Goal: Transaction & Acquisition: Purchase product/service

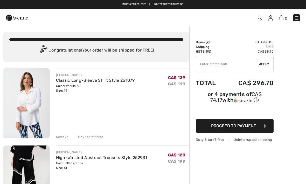
click at [61, 137] on div "Remove" at bounding box center [62, 136] width 13 height 5
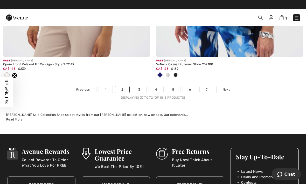
scroll to position [4590, 0]
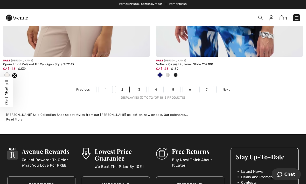
click at [138, 86] on link "3" at bounding box center [139, 89] width 14 height 7
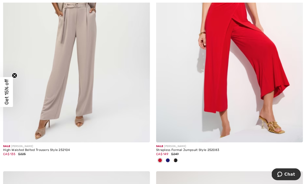
scroll to position [925, 0]
click at [44, 108] on img at bounding box center [76, 32] width 147 height 220
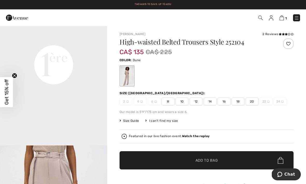
click at [282, 33] on icon at bounding box center [283, 34] width 3 height 3
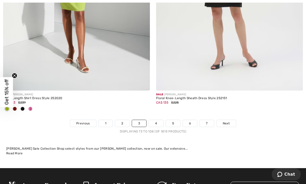
scroll to position [4542, 0]
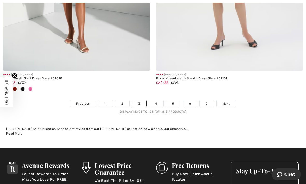
click at [227, 101] on span "Next" at bounding box center [226, 103] width 7 height 5
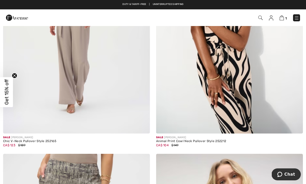
scroll to position [933, 0]
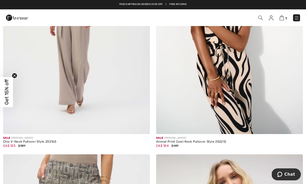
click at [220, 62] on img at bounding box center [229, 23] width 147 height 220
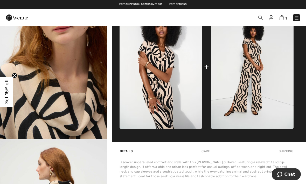
scroll to position [272, 0]
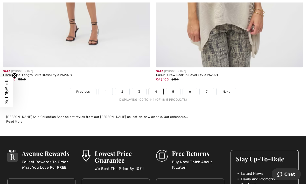
scroll to position [4516, 0]
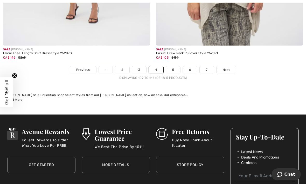
click at [173, 66] on link "5" at bounding box center [173, 69] width 14 height 7
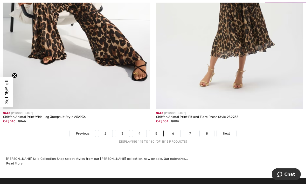
scroll to position [4463, 0]
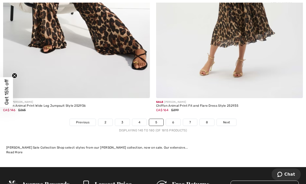
click at [174, 119] on link "6" at bounding box center [173, 122] width 14 height 7
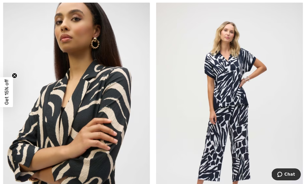
scroll to position [3100, 0]
click at [227, 75] on img at bounding box center [229, 112] width 147 height 220
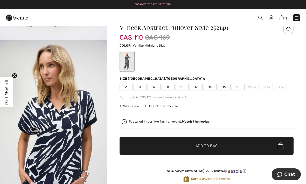
scroll to position [119, 0]
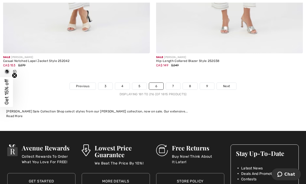
scroll to position [4474, 0]
click at [174, 83] on link "7" at bounding box center [173, 86] width 14 height 7
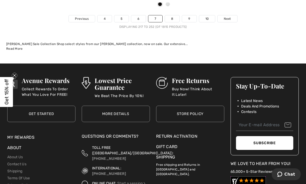
scroll to position [4635, 0]
click at [171, 16] on link "8" at bounding box center [172, 18] width 15 height 7
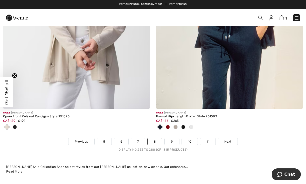
scroll to position [4470, 0]
click at [173, 138] on link "9" at bounding box center [172, 141] width 14 height 7
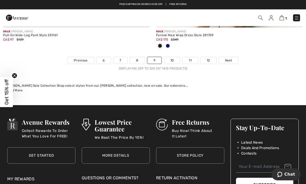
scroll to position [4638, 0]
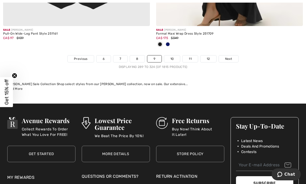
click at [173, 55] on link "10" at bounding box center [172, 58] width 16 height 7
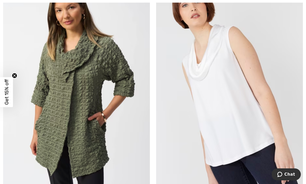
scroll to position [136, 0]
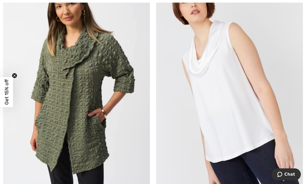
click at [62, 83] on img at bounding box center [76, 81] width 147 height 220
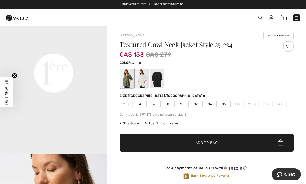
scroll to position [355, 0]
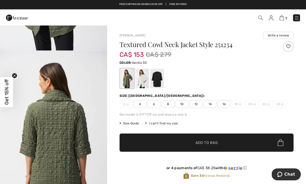
click at [139, 78] on div at bounding box center [143, 78] width 14 height 19
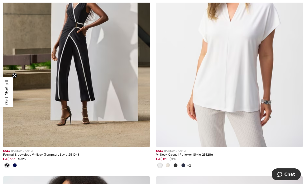
scroll to position [683, 0]
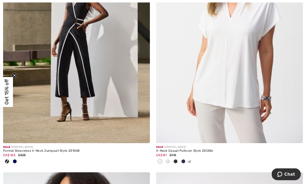
click at [205, 77] on img at bounding box center [229, 33] width 147 height 220
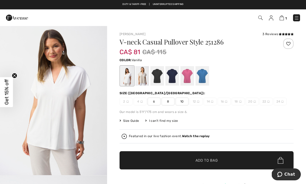
scroll to position [12, 0]
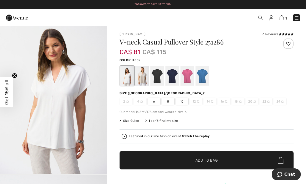
click div
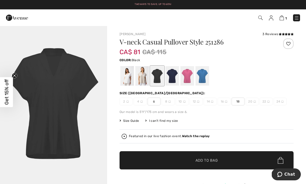
scroll to position [0, 0]
click div
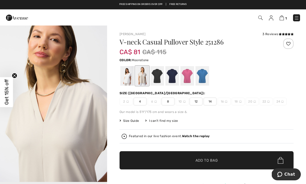
scroll to position [146, 0]
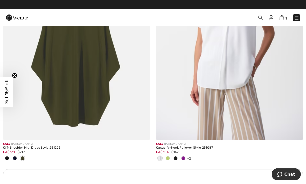
scroll to position [1435, 0]
click at [218, 85] on img at bounding box center [229, 29] width 147 height 220
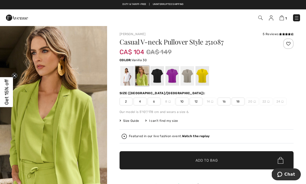
click at [125, 75] on div at bounding box center [127, 75] width 14 height 19
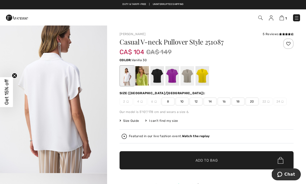
scroll to position [490, 0]
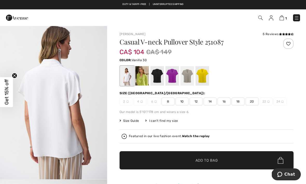
click at [204, 77] on div at bounding box center [203, 75] width 14 height 19
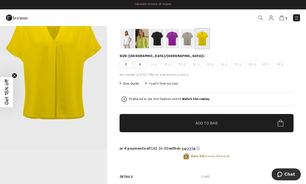
scroll to position [0, 0]
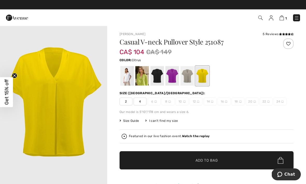
click at [83, 62] on img "1 / 1" at bounding box center [53, 105] width 107 height 161
click at [127, 76] on div at bounding box center [127, 75] width 14 height 19
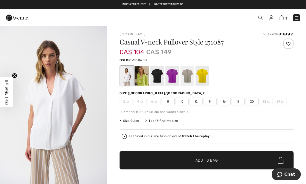
click at [280, 33] on span at bounding box center [286, 34] width 15 height 3
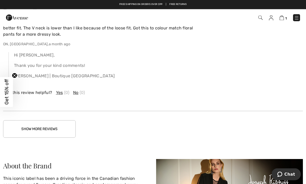
scroll to position [896, 0]
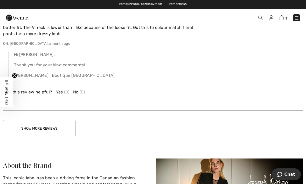
click at [38, 123] on button "Show More Reviews" at bounding box center [39, 127] width 73 height 17
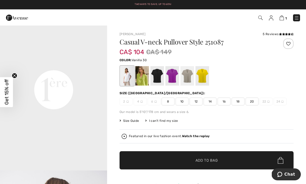
scroll to position [339, 0]
click at [210, 99] on span "14" at bounding box center [210, 101] width 13 height 8
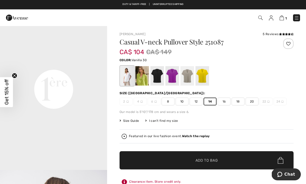
click at [204, 159] on span "Add to Bag" at bounding box center [207, 159] width 22 height 5
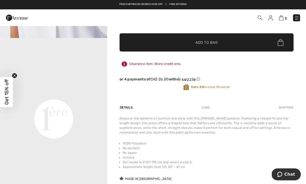
scroll to position [0, 0]
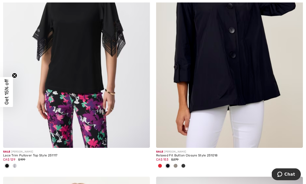
scroll to position [4018, 0]
click at [162, 162] on div at bounding box center [160, 166] width 8 height 9
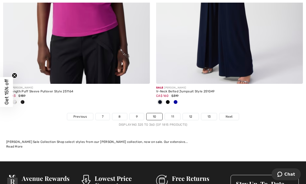
scroll to position [4580, 0]
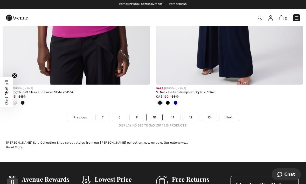
click at [228, 115] on span "Next" at bounding box center [229, 117] width 7 height 5
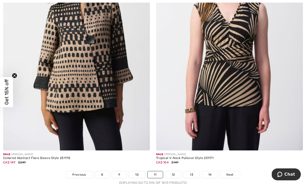
scroll to position [4404, 0]
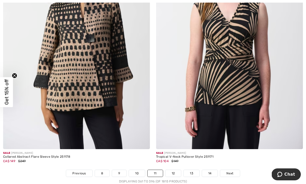
click at [175, 170] on link "12" at bounding box center [174, 173] width 16 height 7
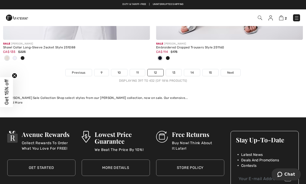
scroll to position [4539, 0]
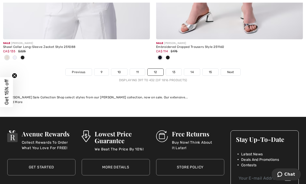
click at [232, 70] on span "Next" at bounding box center [230, 72] width 7 height 5
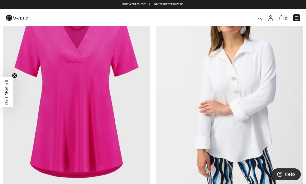
scroll to position [3166, 0]
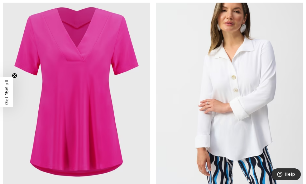
click at [224, 135] on img at bounding box center [229, 88] width 147 height 220
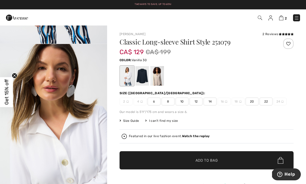
scroll to position [119, 0]
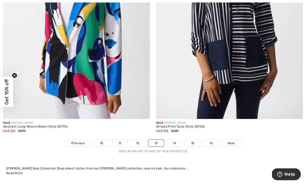
scroll to position [4494, 0]
click at [176, 139] on link "14" at bounding box center [175, 142] width 16 height 7
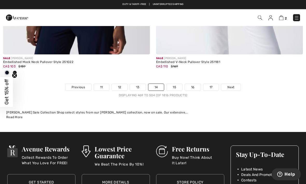
scroll to position [4585, 0]
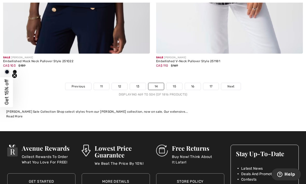
click at [177, 83] on link "15" at bounding box center [175, 86] width 16 height 7
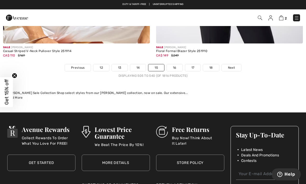
scroll to position [4526, 0]
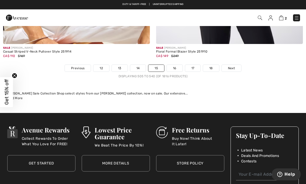
click at [176, 65] on link "16" at bounding box center [175, 68] width 16 height 7
click at [177, 65] on link "16" at bounding box center [175, 68] width 16 height 7
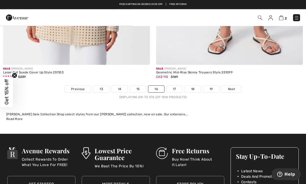
scroll to position [4463, 0]
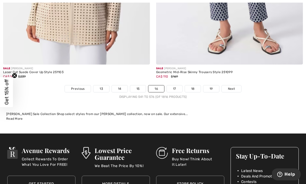
click at [175, 85] on link "17" at bounding box center [175, 88] width 16 height 7
click at [173, 85] on link "17" at bounding box center [175, 88] width 16 height 7
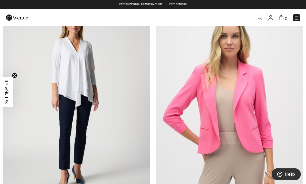
scroll to position [2838, 0]
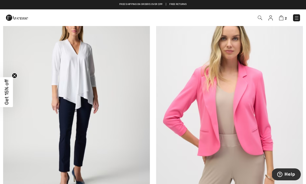
click at [76, 88] on img at bounding box center [76, 102] width 147 height 220
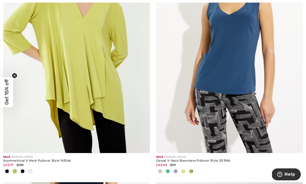
scroll to position [3445, 0]
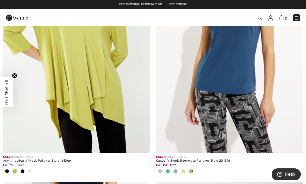
click at [29, 167] on div at bounding box center [30, 171] width 8 height 9
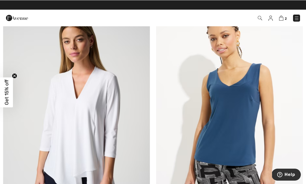
scroll to position [3373, 0]
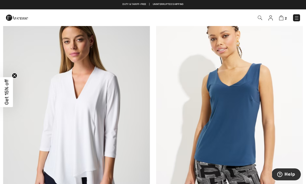
click at [65, 148] on img at bounding box center [76, 114] width 147 height 220
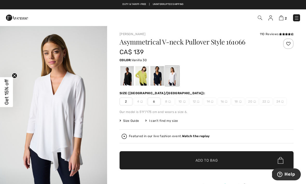
checkbox input "true"
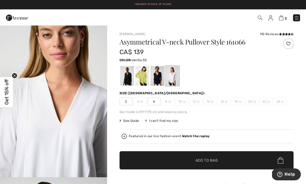
scroll to position [492, 0]
click at [142, 79] on div at bounding box center [143, 75] width 14 height 19
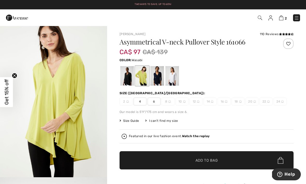
scroll to position [0, 0]
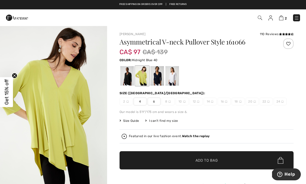
click at [156, 78] on div at bounding box center [158, 75] width 14 height 19
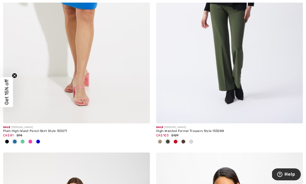
scroll to position [3724, 0]
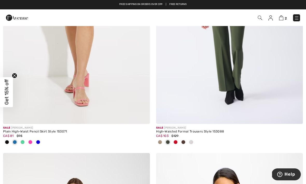
click at [221, 67] on img at bounding box center [229, 13] width 147 height 220
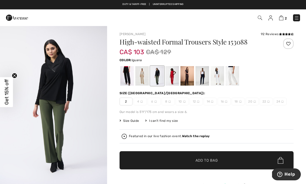
click at [234, 76] on div at bounding box center [233, 75] width 14 height 19
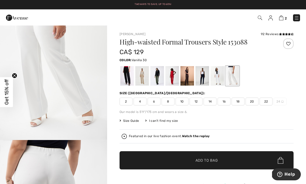
click at [218, 77] on div at bounding box center [218, 75] width 14 height 19
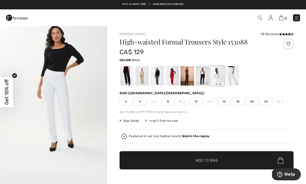
click at [131, 123] on span "Size Guide" at bounding box center [129, 120] width 19 height 5
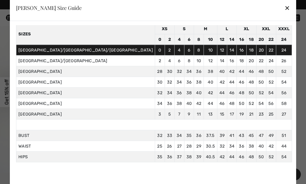
scroll to position [21, 0]
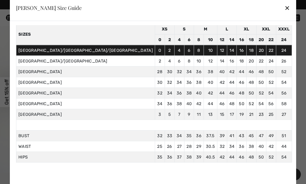
click at [249, 144] on span "38" at bounding box center [251, 145] width 5 height 5
click at [285, 8] on div "✕" at bounding box center [287, 7] width 5 height 11
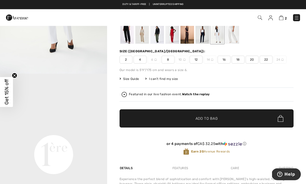
scroll to position [0, 0]
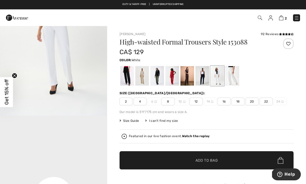
click at [272, 33] on div "92 Reviews" at bounding box center [277, 34] width 33 height 5
click at [281, 36] on span at bounding box center [286, 34] width 15 height 3
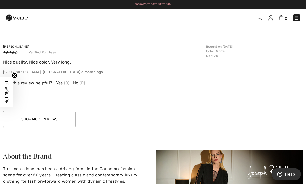
scroll to position [871, 0]
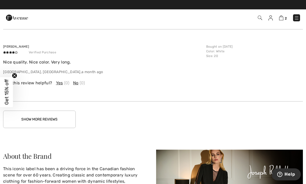
click at [32, 117] on button "Show More Reviews" at bounding box center [39, 118] width 73 height 17
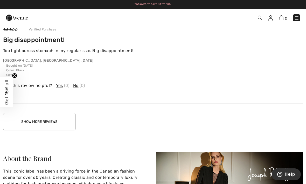
scroll to position [1180, 0]
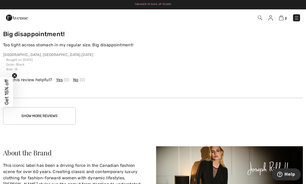
click at [231, 52] on div "Susan W Verified Purchase Big disappointment! Too tight across stomach in my re…" at bounding box center [153, 49] width 300 height 97
click at [39, 114] on button "Show More Reviews" at bounding box center [39, 115] width 73 height 17
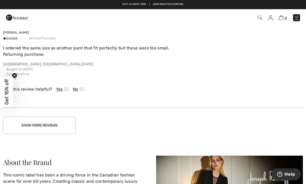
scroll to position [1464, 0]
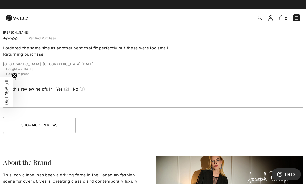
click at [34, 127] on button "Show More Reviews" at bounding box center [39, 124] width 73 height 17
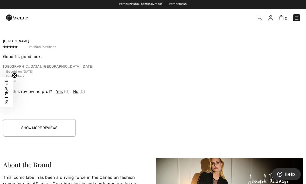
scroll to position [1732, 0]
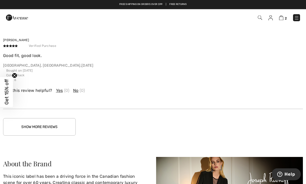
click at [34, 125] on button "Show More Reviews" at bounding box center [39, 126] width 73 height 17
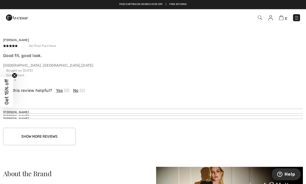
scroll to position [1732, 0]
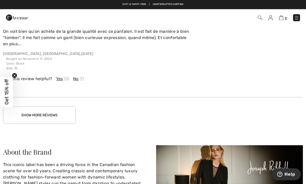
click at [40, 113] on button "Show More Reviews" at bounding box center [39, 114] width 73 height 17
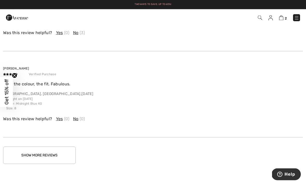
click at [41, 155] on button "Show More Reviews" at bounding box center [39, 154] width 73 height 17
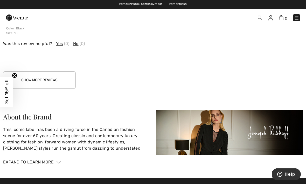
scroll to position [2594, 0]
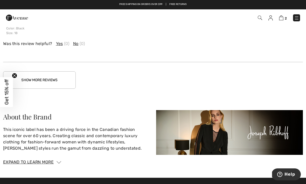
click at [43, 79] on button "Show More Reviews" at bounding box center [39, 79] width 73 height 17
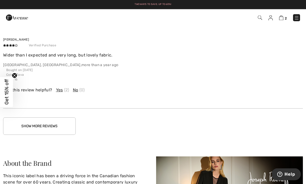
scroll to position [2851, 0]
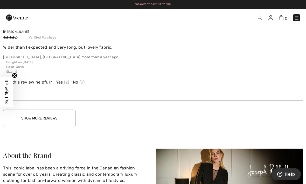
click at [38, 119] on button "Show More Reviews" at bounding box center [39, 118] width 73 height 17
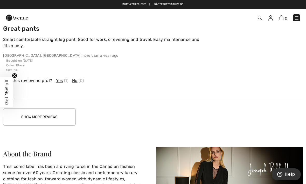
scroll to position [3161, 0]
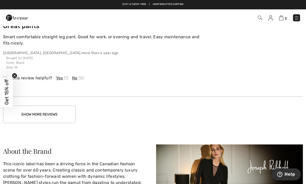
click at [35, 112] on button "Show More Reviews" at bounding box center [39, 113] width 73 height 17
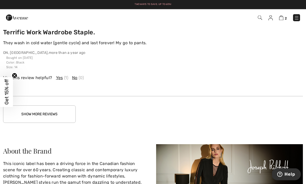
scroll to position [3442, 0]
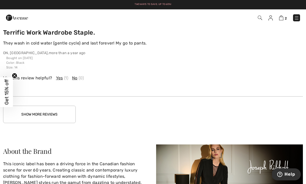
click at [38, 113] on button "Show More Reviews" at bounding box center [39, 113] width 73 height 17
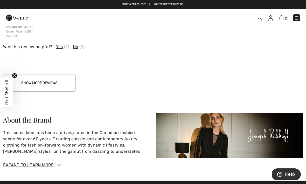
scroll to position [3755, 0]
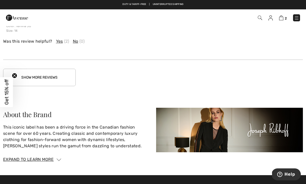
click at [37, 75] on button "Show More Reviews" at bounding box center [39, 77] width 73 height 17
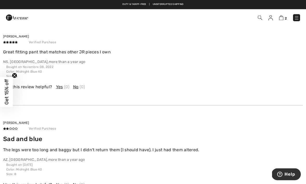
scroll to position [3795, 0]
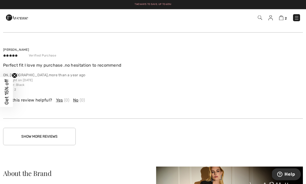
click at [38, 135] on button "Show More Reviews" at bounding box center [39, 136] width 73 height 17
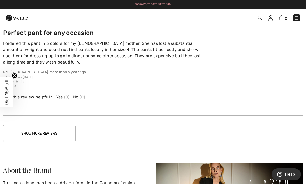
scroll to position [4318, 0]
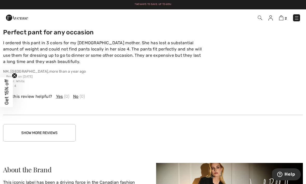
click at [36, 129] on button "Show More Reviews" at bounding box center [39, 132] width 73 height 17
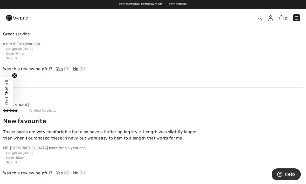
scroll to position [4535, 0]
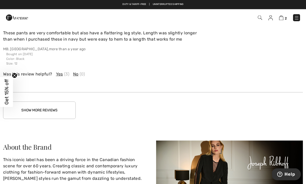
click at [36, 109] on button "Show More Reviews" at bounding box center [39, 110] width 73 height 17
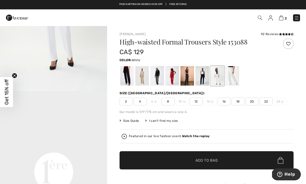
scroll to position [251, 0]
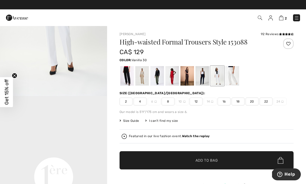
click at [231, 78] on div at bounding box center [233, 75] width 14 height 19
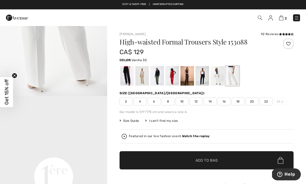
scroll to position [0, 0]
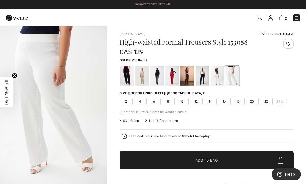
click at [218, 75] on div at bounding box center [218, 75] width 14 height 19
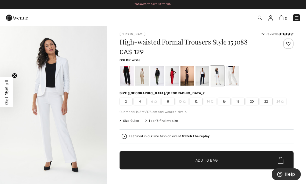
click at [225, 100] on span "16" at bounding box center [224, 101] width 13 height 8
click at [204, 160] on span "Add to Bag" at bounding box center [207, 159] width 22 height 5
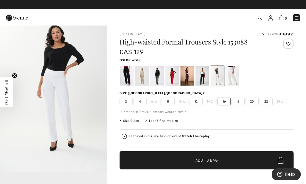
scroll to position [158, 0]
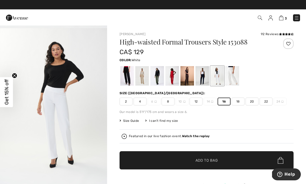
click at [49, 101] on img "2 / 4" at bounding box center [53, 108] width 107 height 161
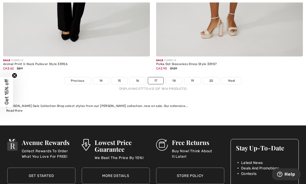
scroll to position [4544, 0]
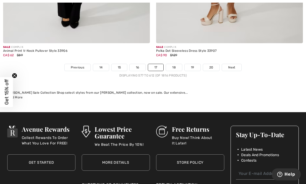
click at [174, 64] on link "18" at bounding box center [174, 67] width 16 height 7
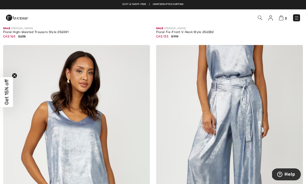
scroll to position [3780, 0]
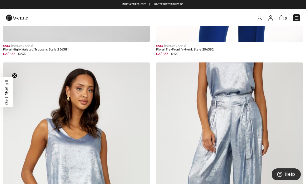
click at [297, 18] on img at bounding box center [296, 17] width 5 height 5
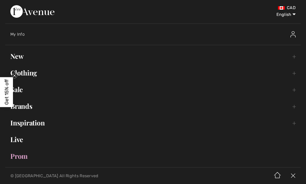
scroll to position [0, 0]
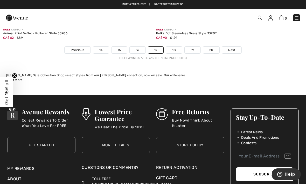
click at [283, 19] on img at bounding box center [281, 17] width 4 height 5
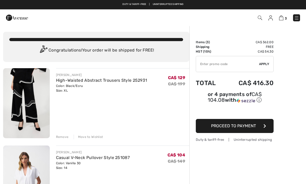
click at [220, 128] on span "Proceed to Payment" at bounding box center [233, 125] width 45 height 5
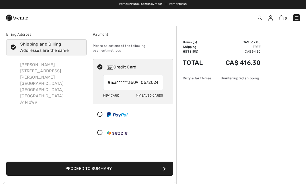
click at [85, 163] on button "Proceed to Summary" at bounding box center [89, 168] width 167 height 14
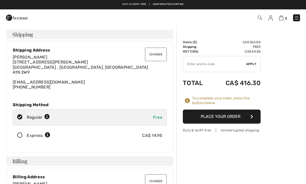
click at [218, 118] on button "Place Your Order" at bounding box center [222, 116] width 78 height 14
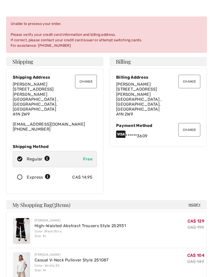
scroll to position [13, 0]
click at [191, 123] on button "Change" at bounding box center [189, 130] width 22 height 14
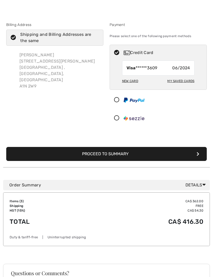
click at [127, 80] on div "New Card" at bounding box center [130, 81] width 16 height 9
radio input "true"
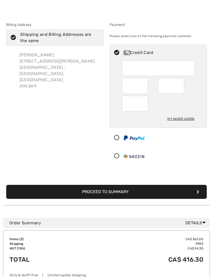
scroll to position [9, 0]
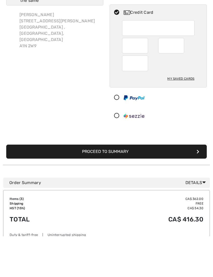
click at [101, 186] on button "Proceed to Summary" at bounding box center [106, 193] width 200 height 14
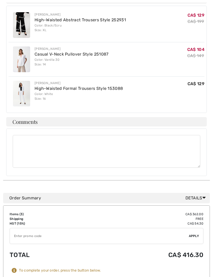
scroll to position [180, 0]
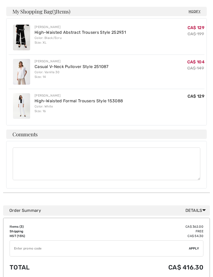
scroll to position [180, 0]
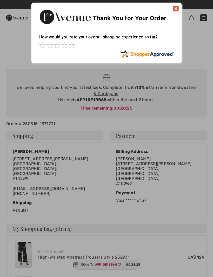
click at [197, 33] on div "Sorry! Something went wrong. Close Thank You for Your Order How would you rate …" at bounding box center [106, 33] width 213 height 66
click at [171, 10] on div "Thank You for Your Order" at bounding box center [106, 16] width 150 height 26
click at [175, 9] on img at bounding box center [176, 8] width 6 height 6
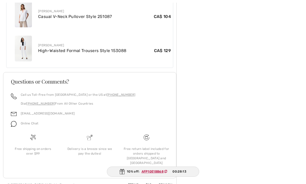
scroll to position [338, 0]
